Goal: Use online tool/utility: Utilize a website feature to perform a specific function

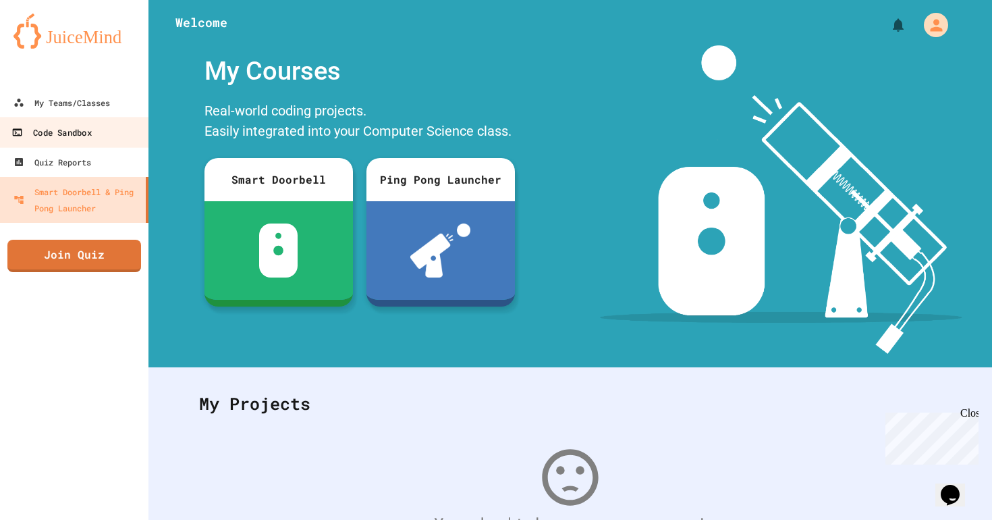
click at [126, 132] on link "Code Sandbox" at bounding box center [74, 132] width 153 height 30
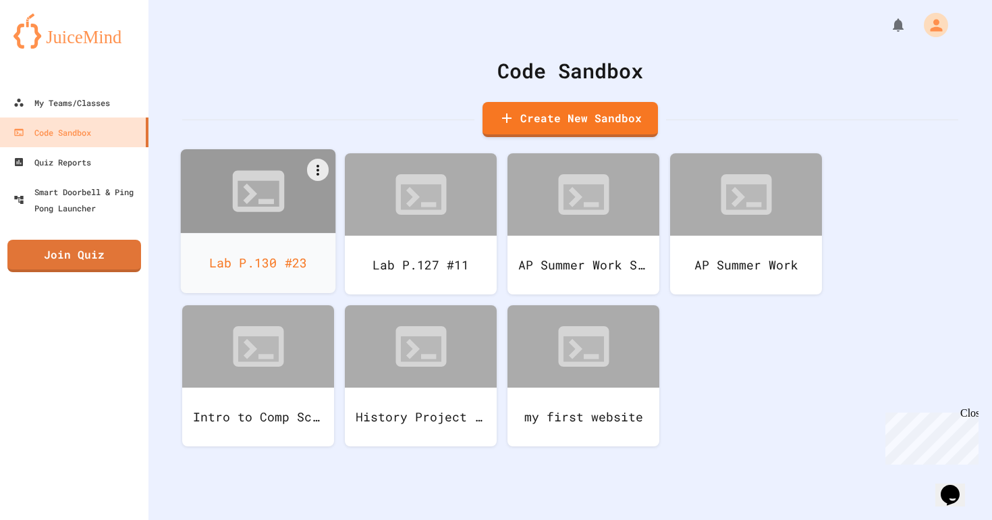
click at [277, 269] on div "Lab P.130 #23" at bounding box center [258, 263] width 155 height 60
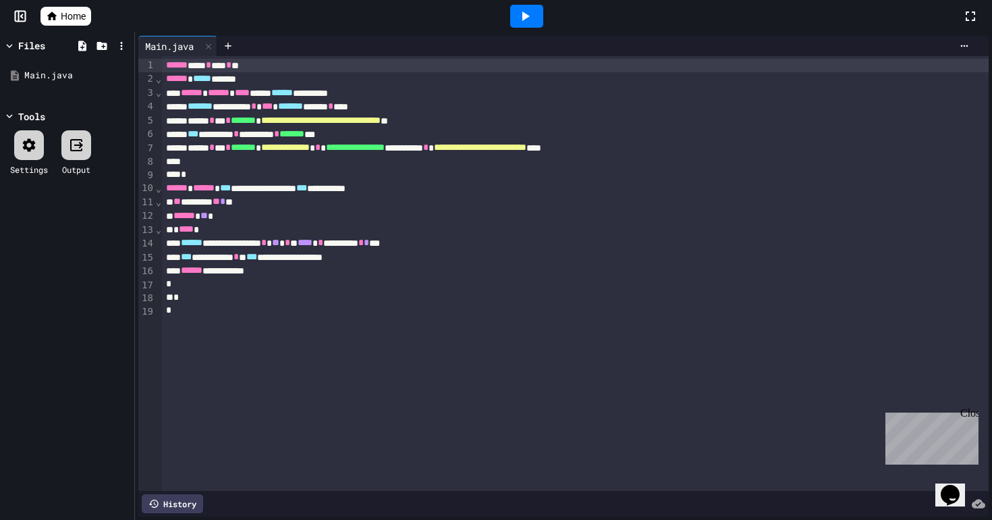
click at [406, 258] on div "**********" at bounding box center [575, 256] width 827 height 13
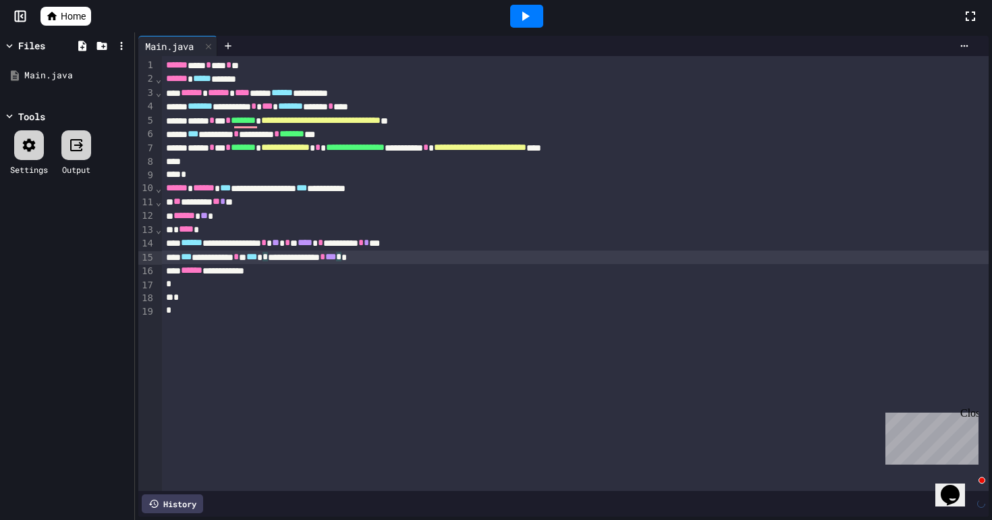
click at [522, 13] on icon at bounding box center [525, 16] width 16 height 16
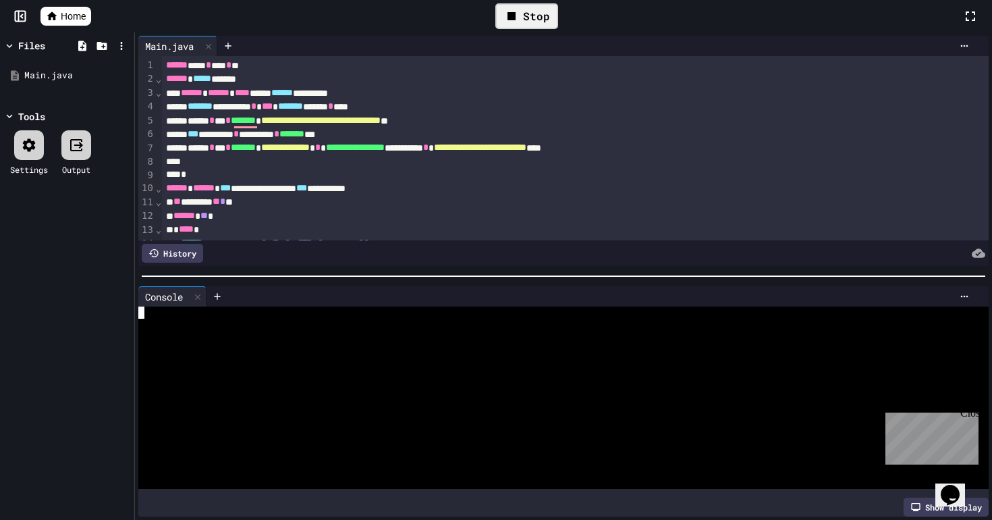
click at [414, 372] on div at bounding box center [557, 373] width 838 height 12
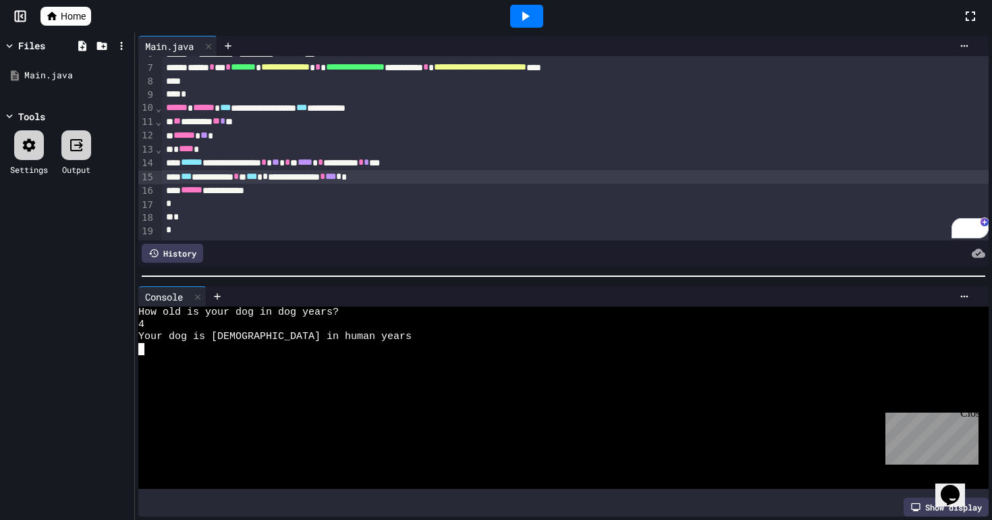
scroll to position [78, 0]
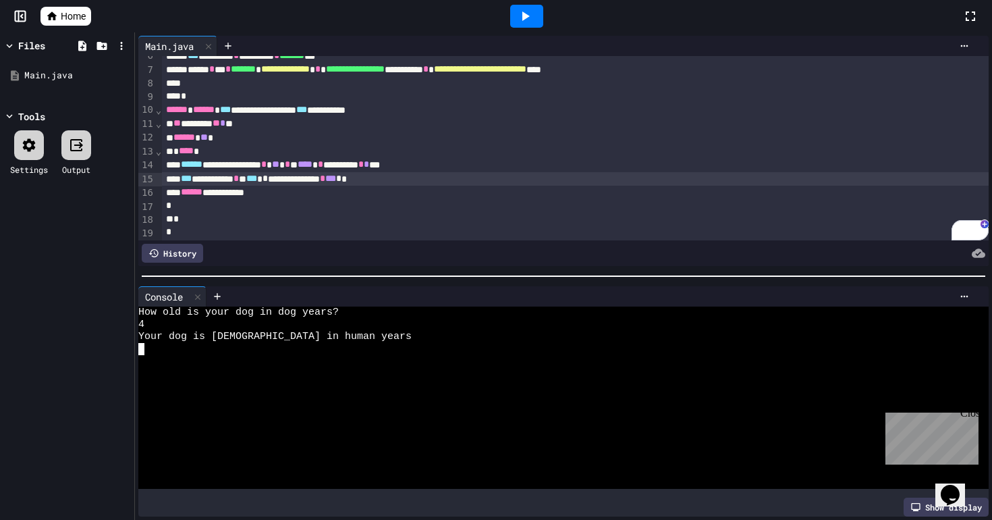
click at [80, 10] on span "Home" at bounding box center [73, 15] width 25 height 13
